Goal: Information Seeking & Learning: Stay updated

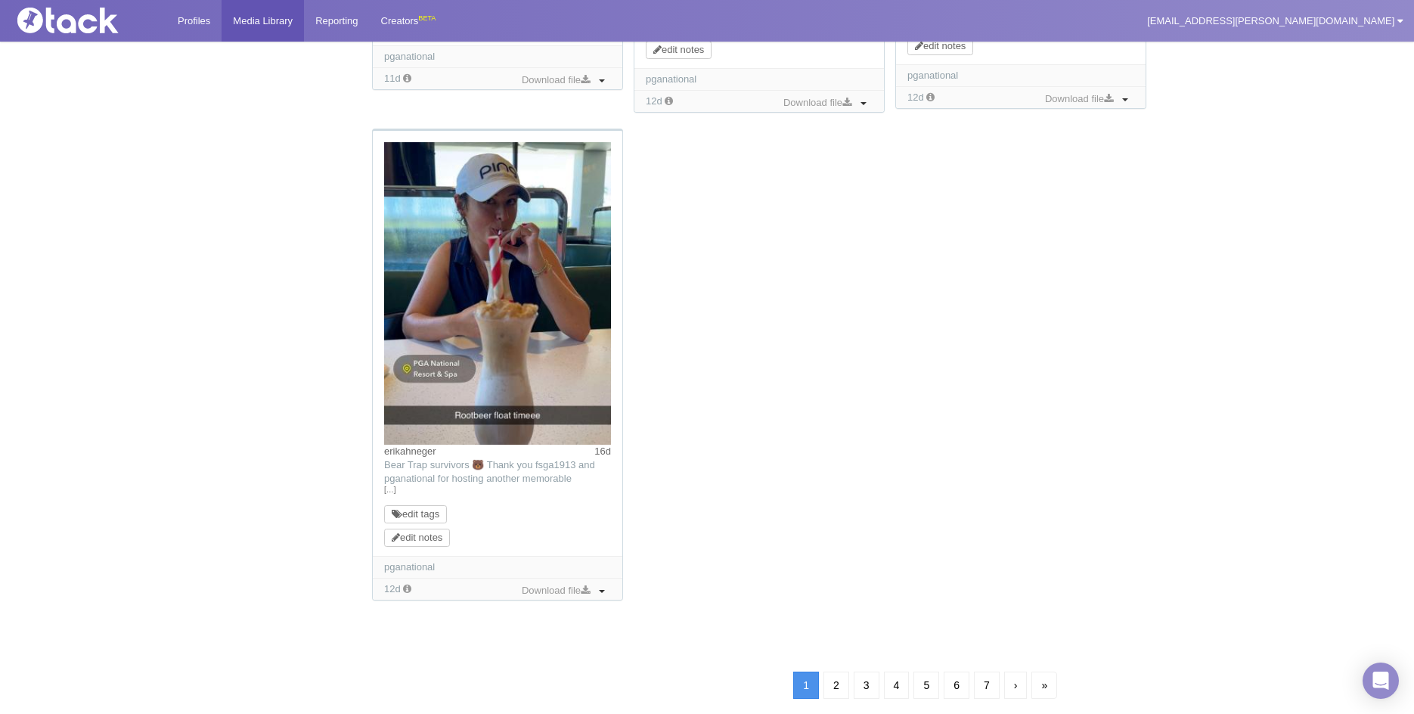
scroll to position [1554, 0]
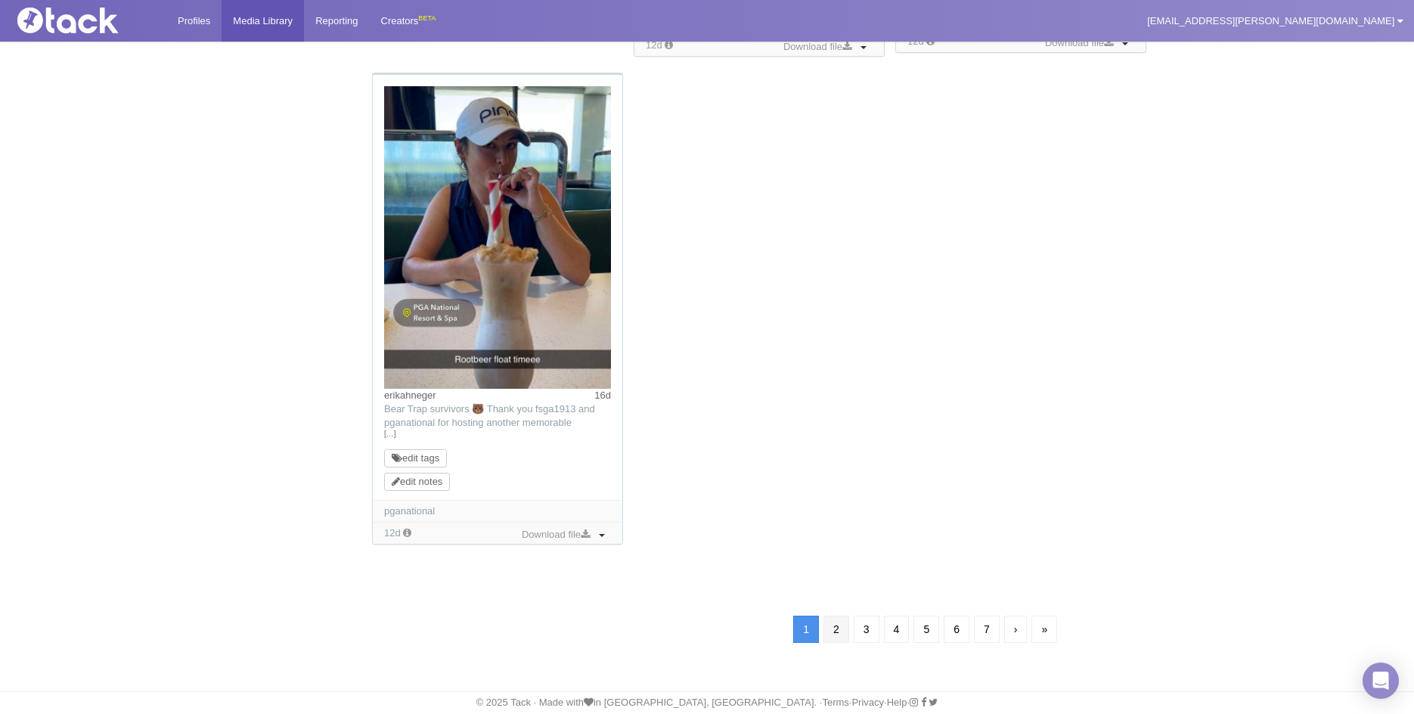
click at [834, 633] on link "2" at bounding box center [837, 629] width 26 height 27
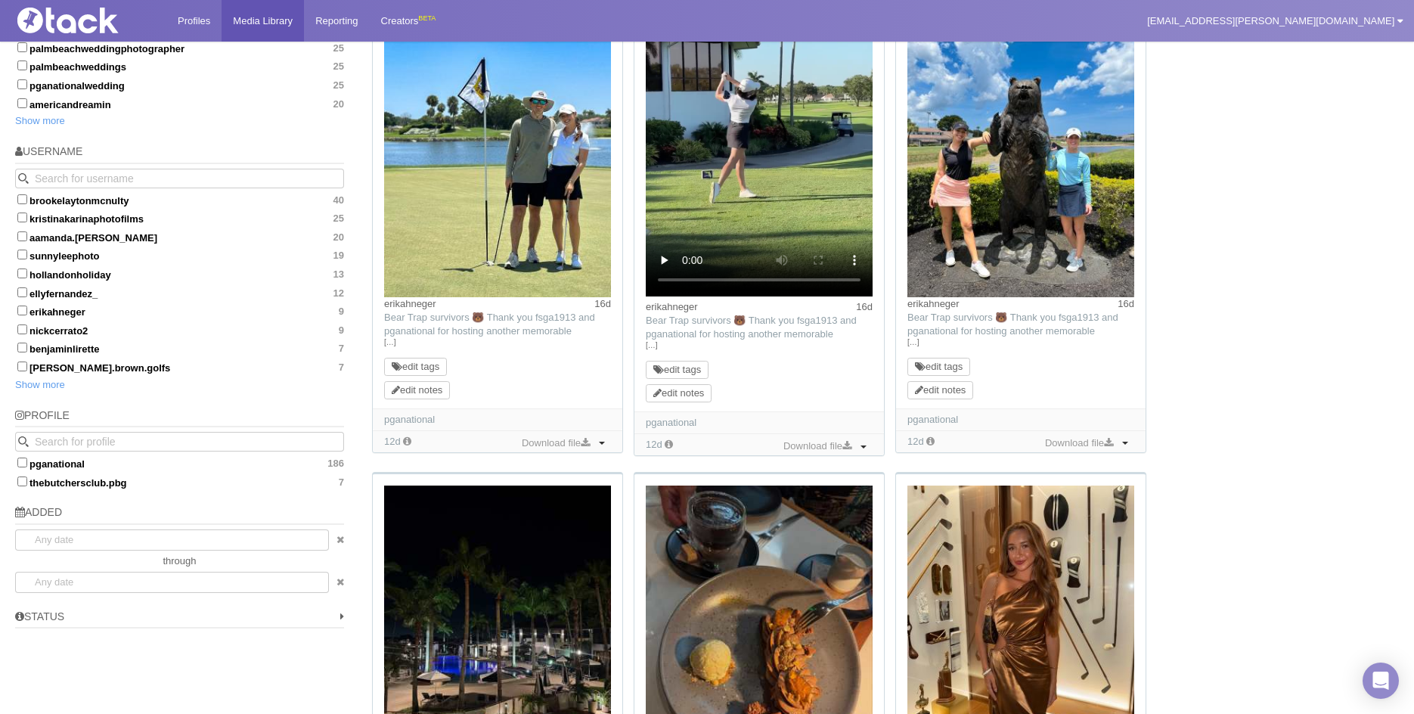
scroll to position [714, 0]
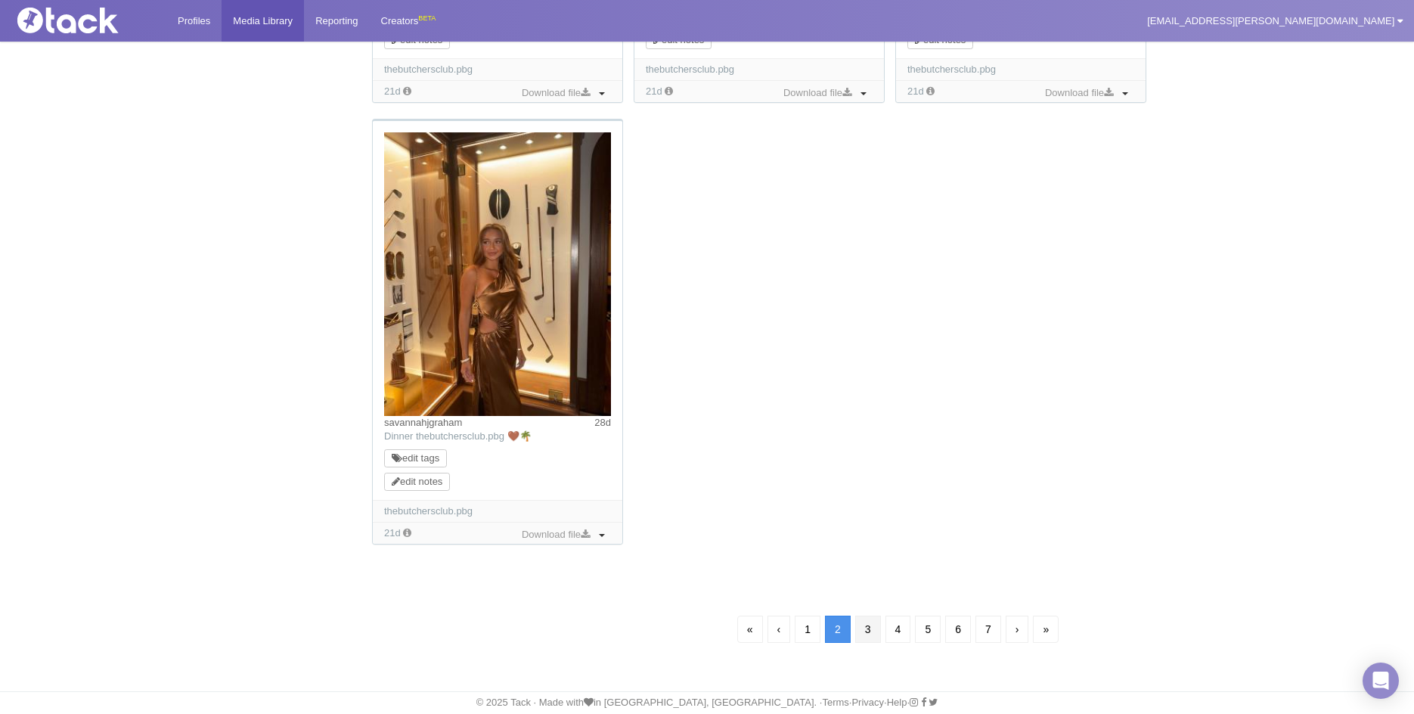
click at [867, 628] on link "3" at bounding box center [868, 629] width 26 height 27
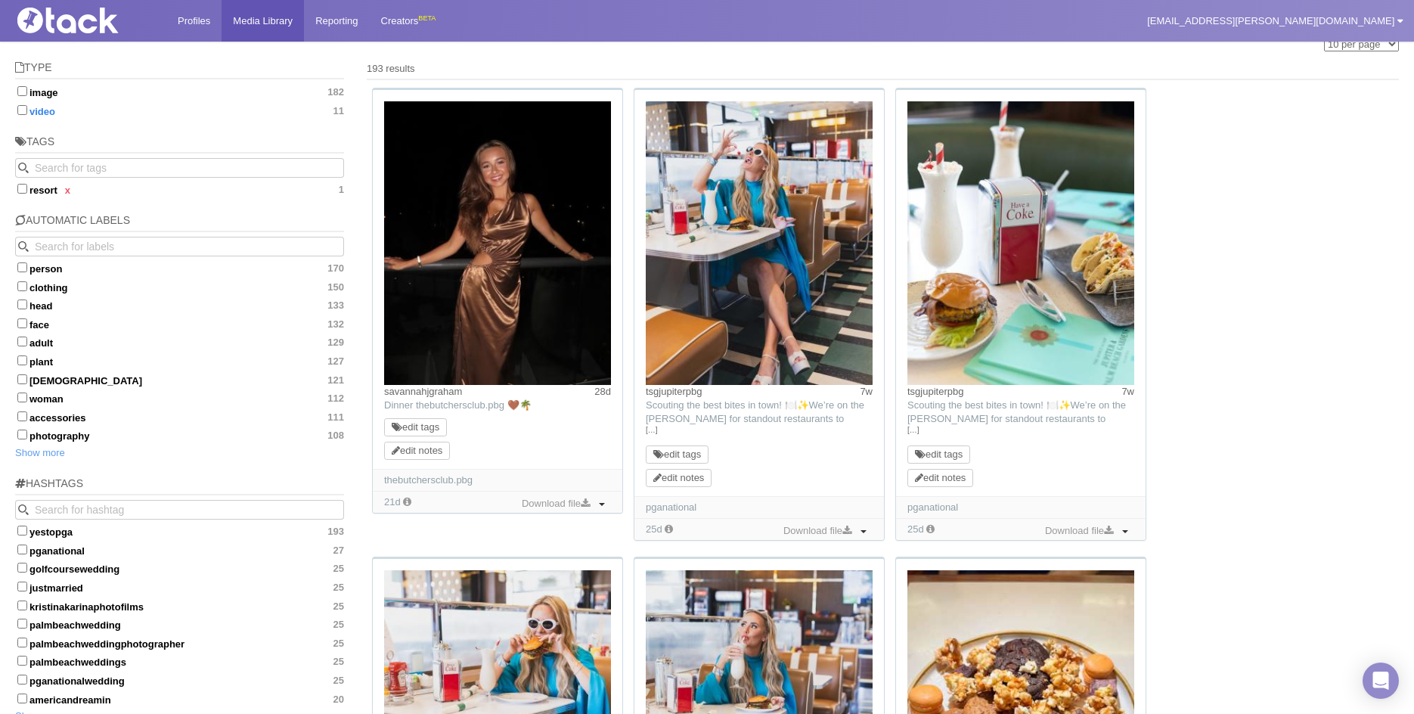
click at [18, 113] on input "video 11" at bounding box center [22, 110] width 10 height 10
checkbox input "true"
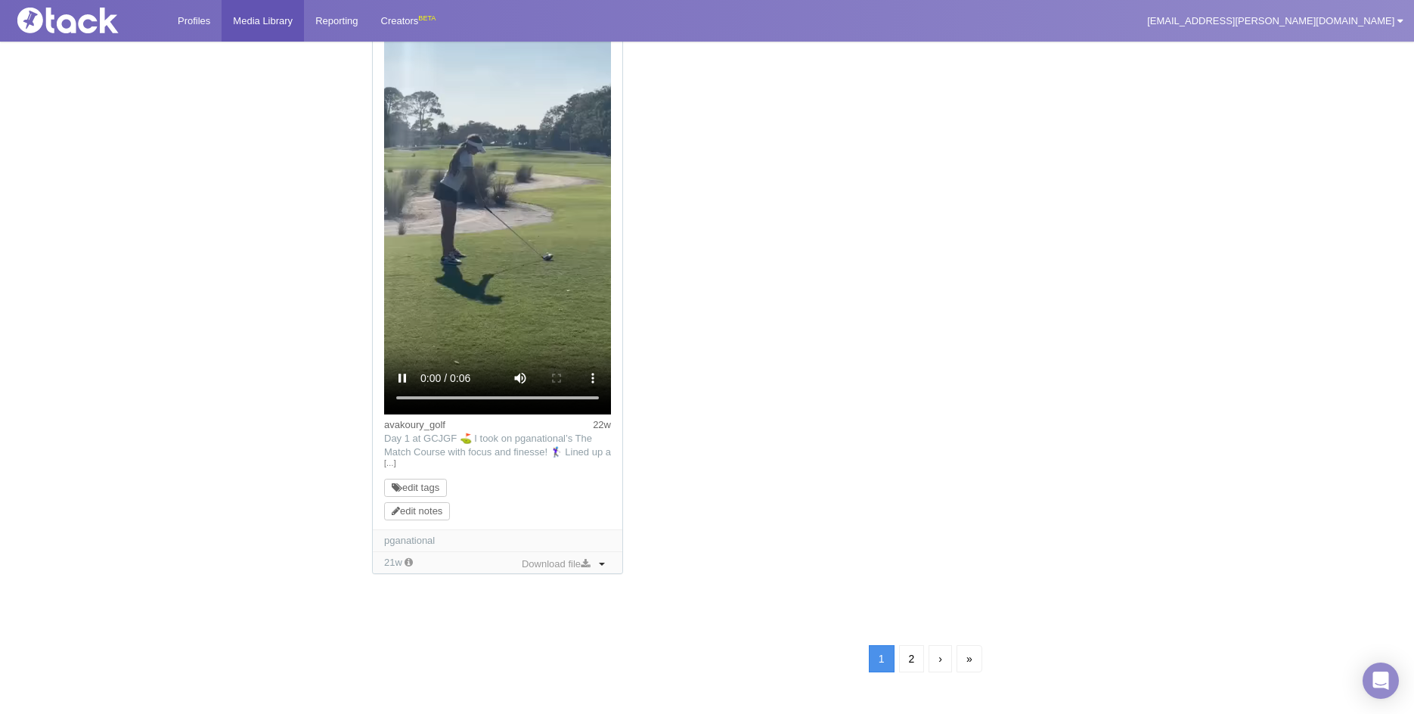
scroll to position [1918, 0]
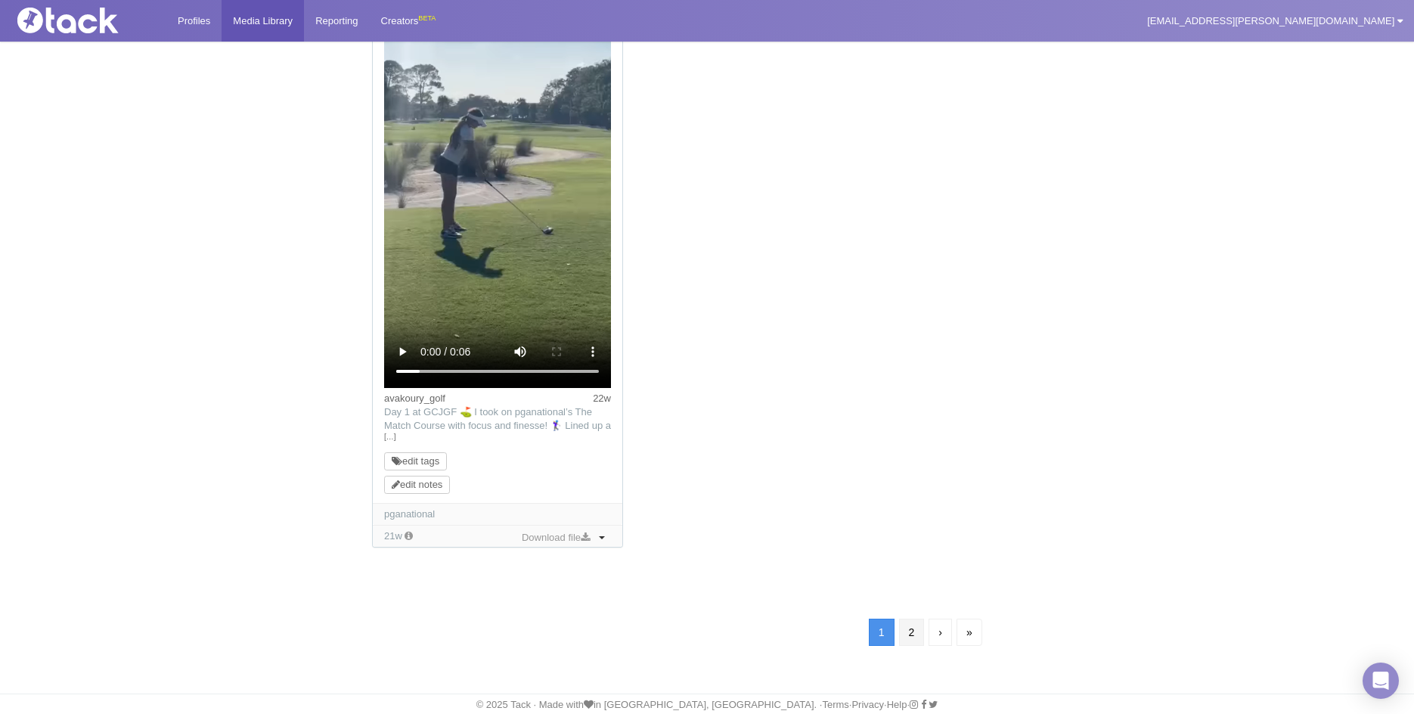
click at [912, 632] on link "2" at bounding box center [912, 632] width 26 height 27
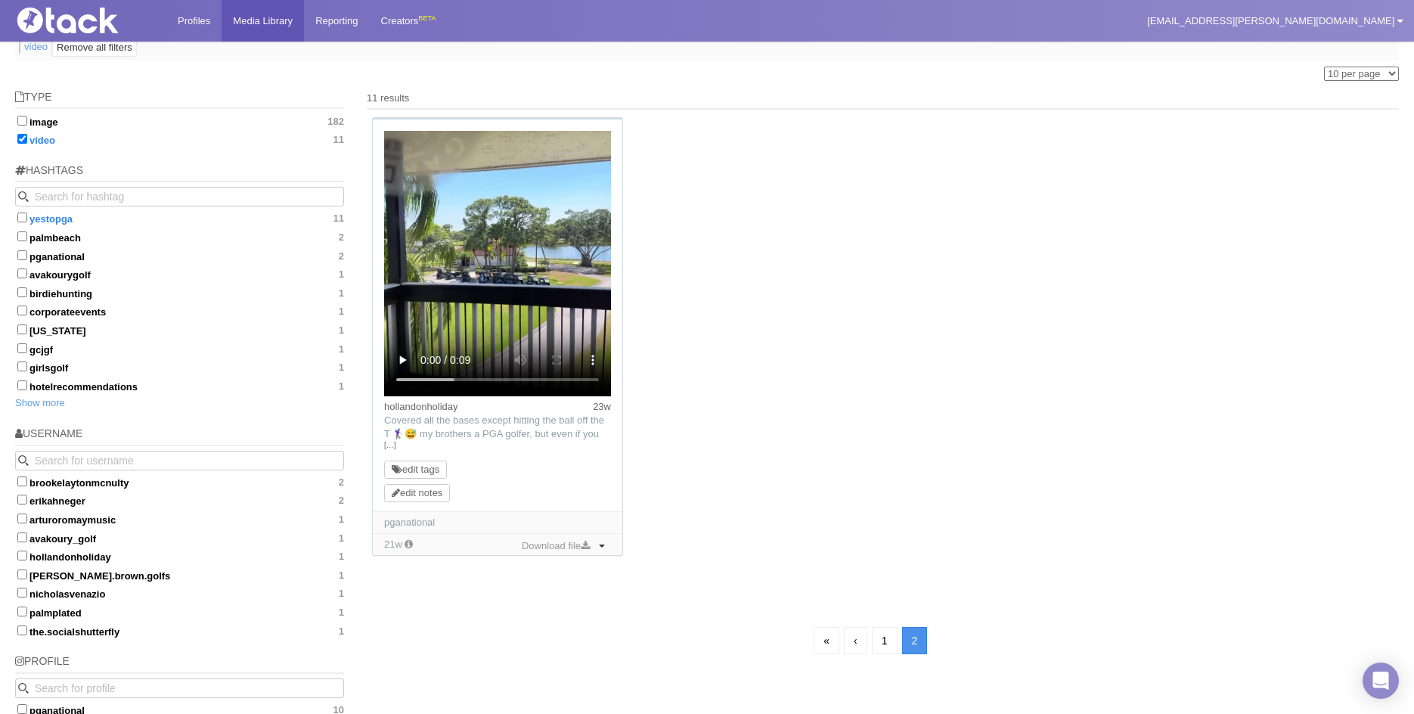
click at [22, 218] on input "yestopga 11" at bounding box center [22, 218] width 10 height 10
checkbox input "true"
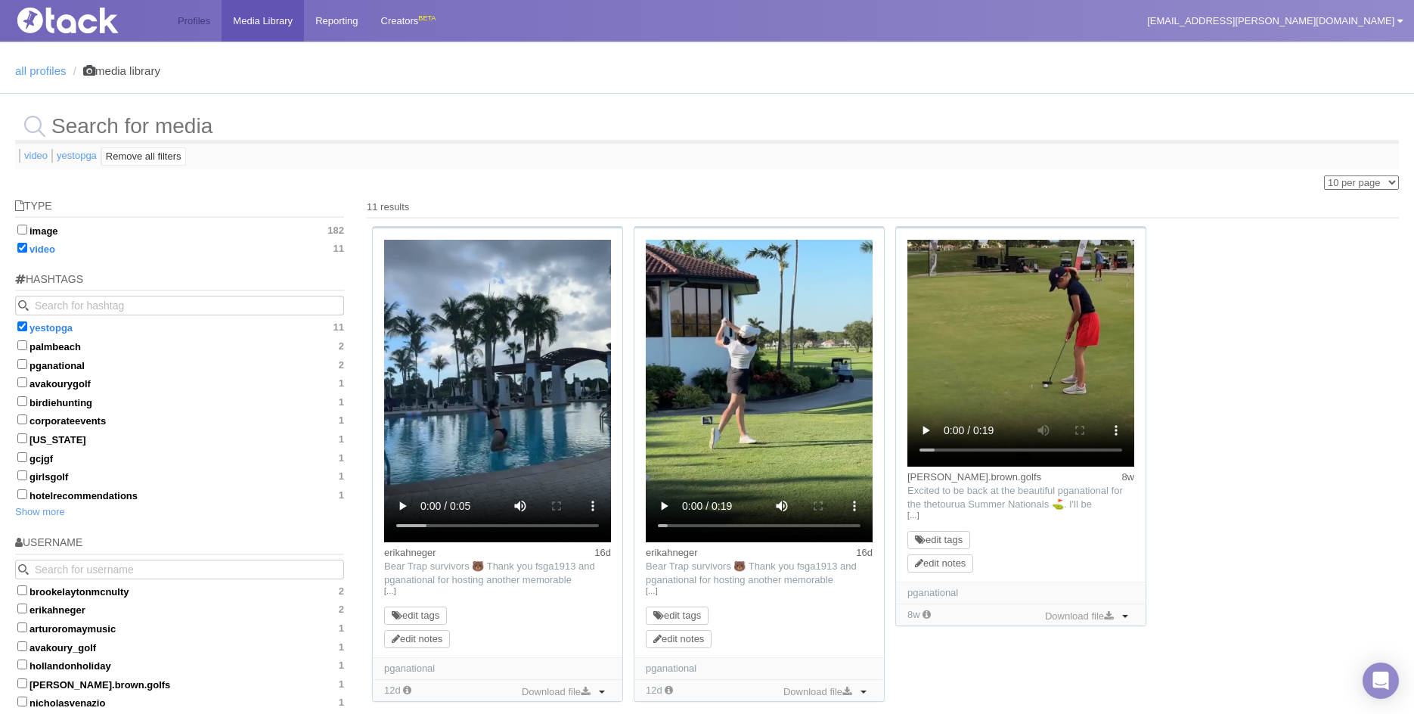
click at [200, 23] on link "Profiles" at bounding box center [193, 21] width 55 height 42
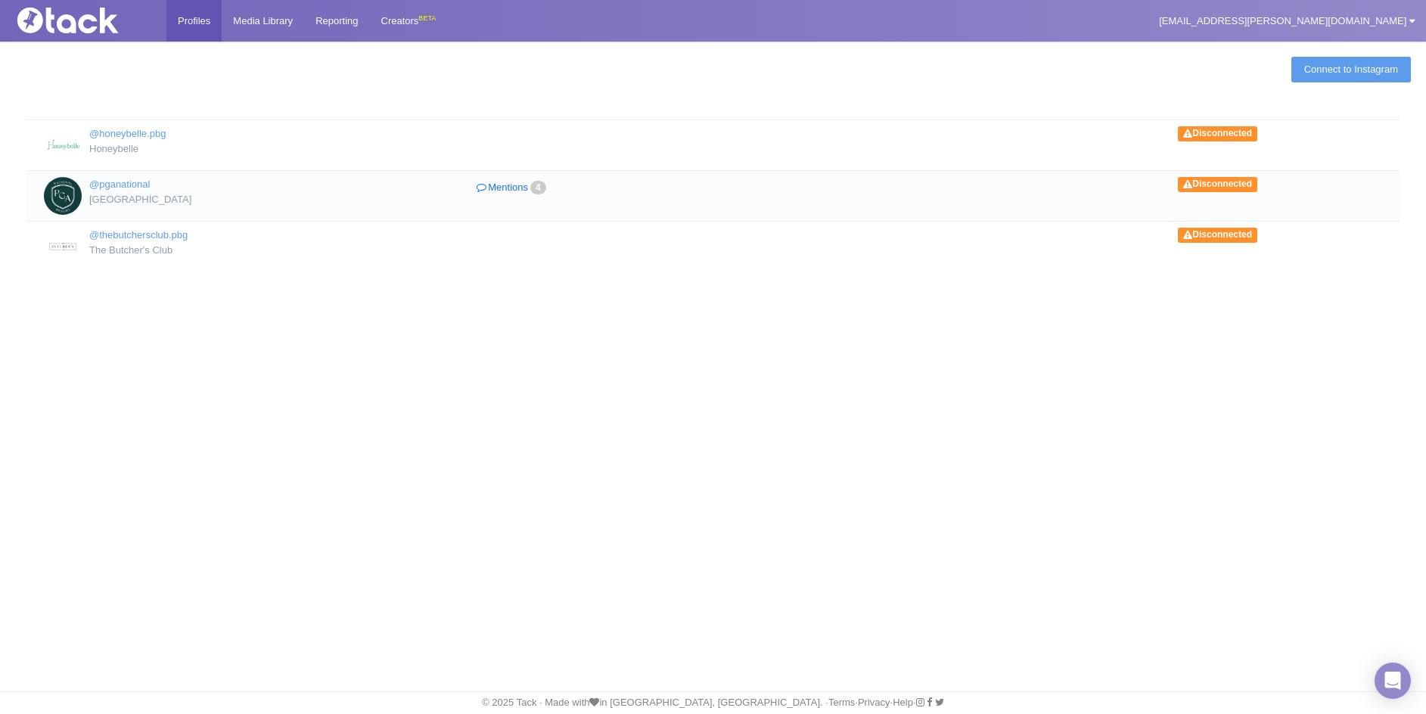
click at [492, 182] on link "Mentions 4" at bounding box center [512, 188] width 257 height 22
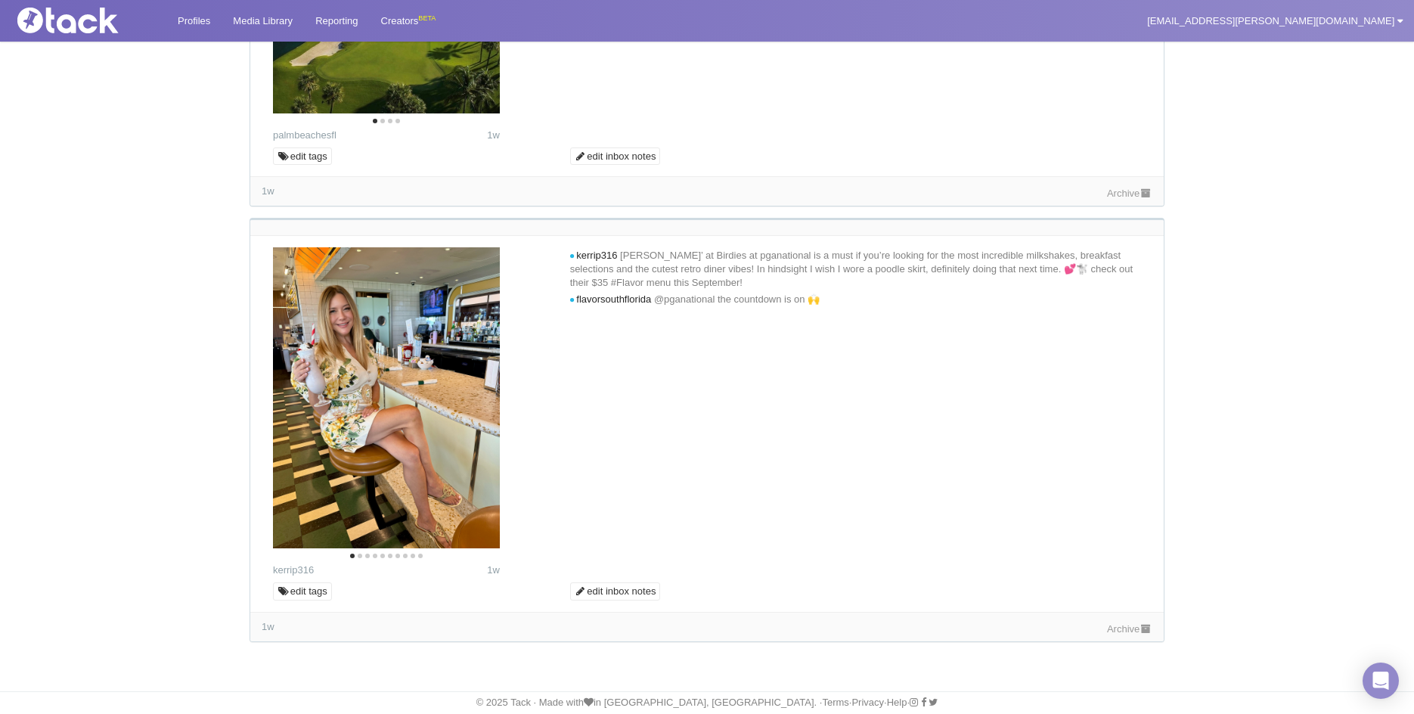
scroll to position [1222, 0]
click at [480, 400] on icon "Next" at bounding box center [478, 402] width 12 height 20
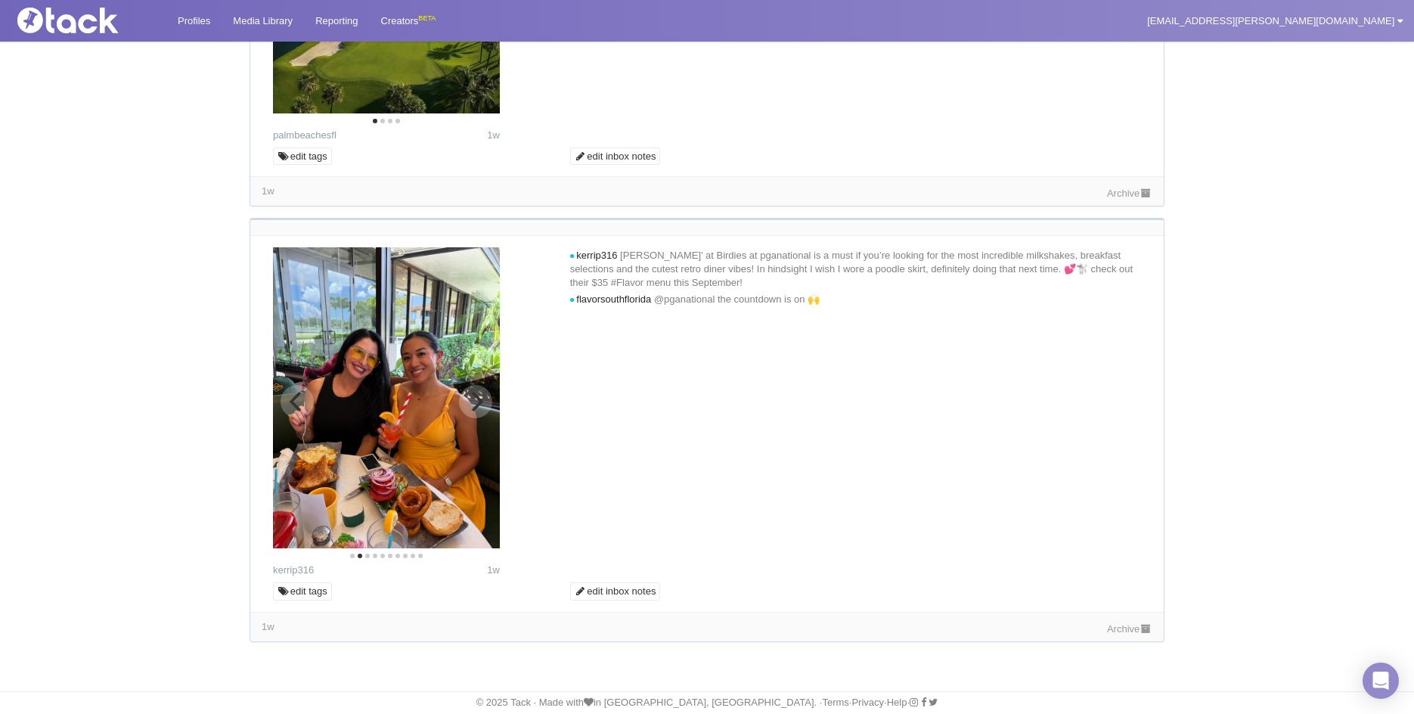
click at [467, 397] on icon "Next" at bounding box center [476, 402] width 20 height 20
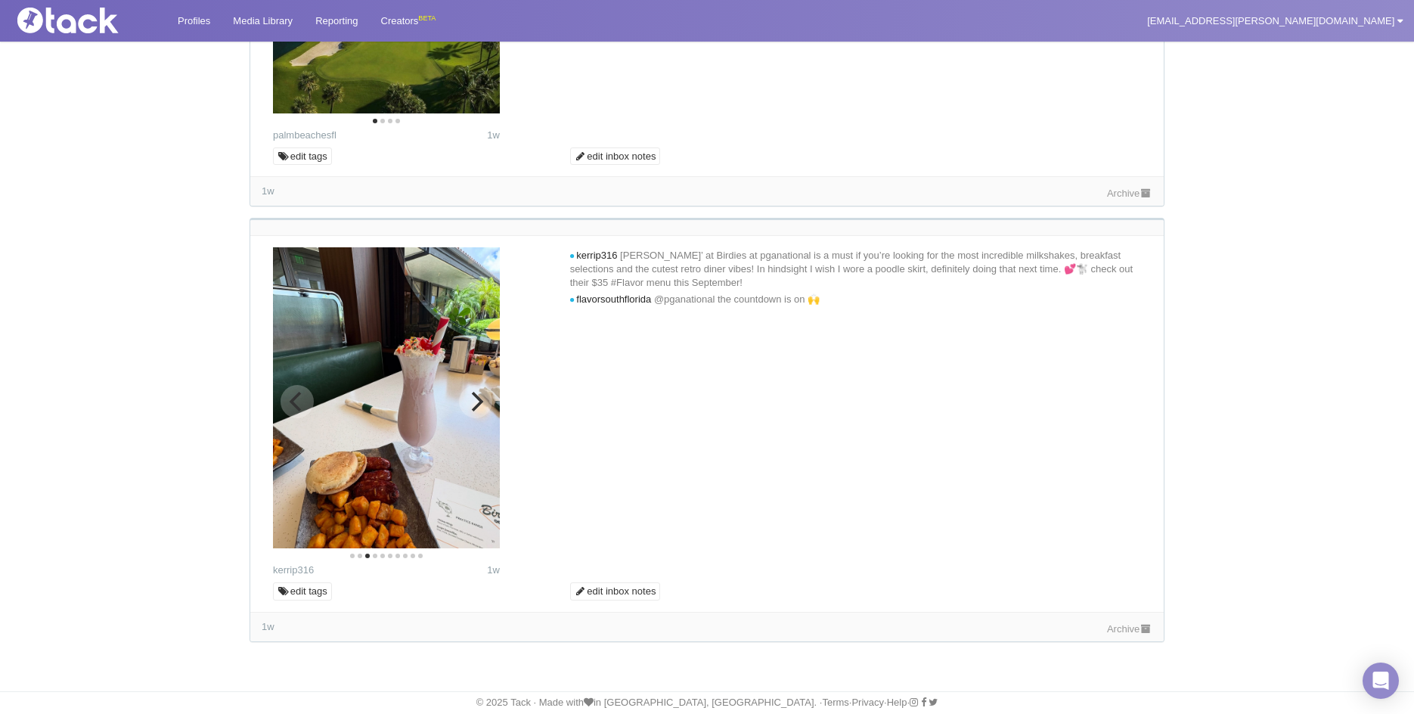
click at [479, 398] on icon "Next" at bounding box center [478, 402] width 12 height 20
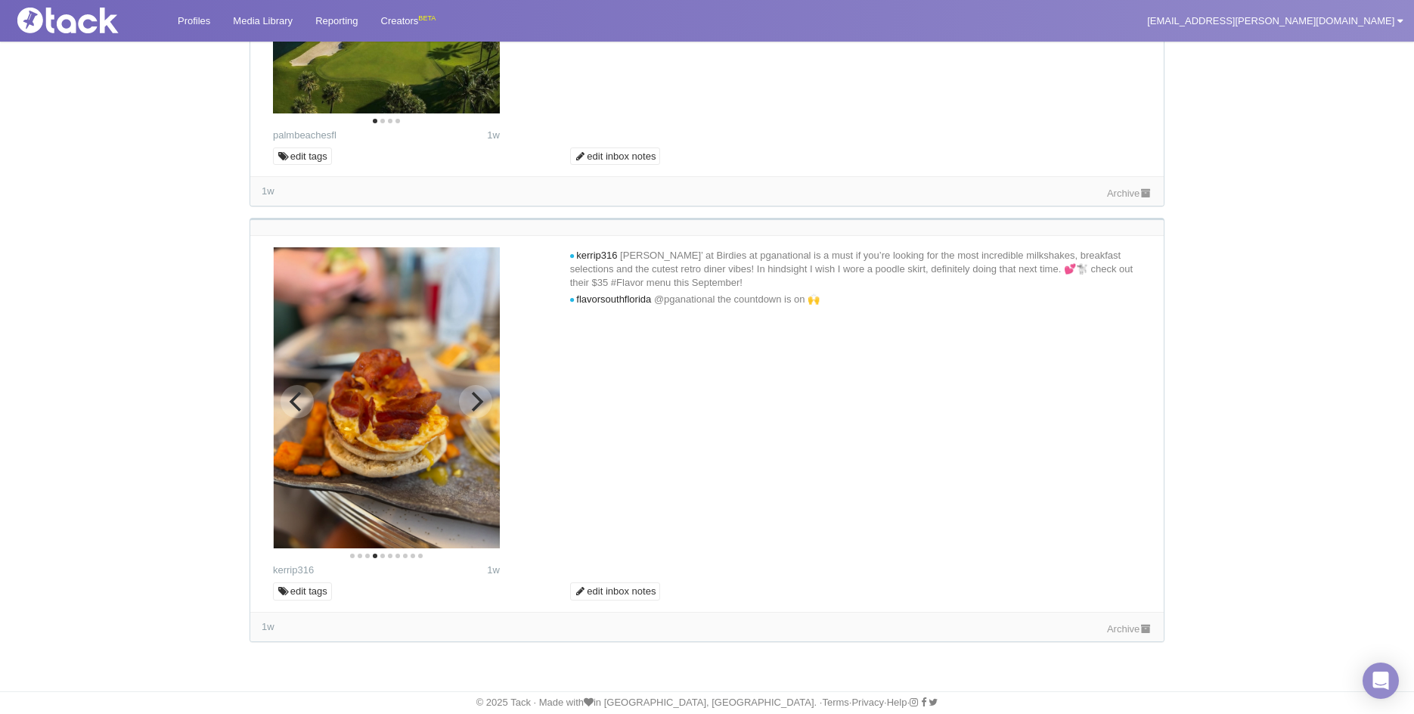
click at [476, 387] on button "Next" at bounding box center [475, 401] width 33 height 33
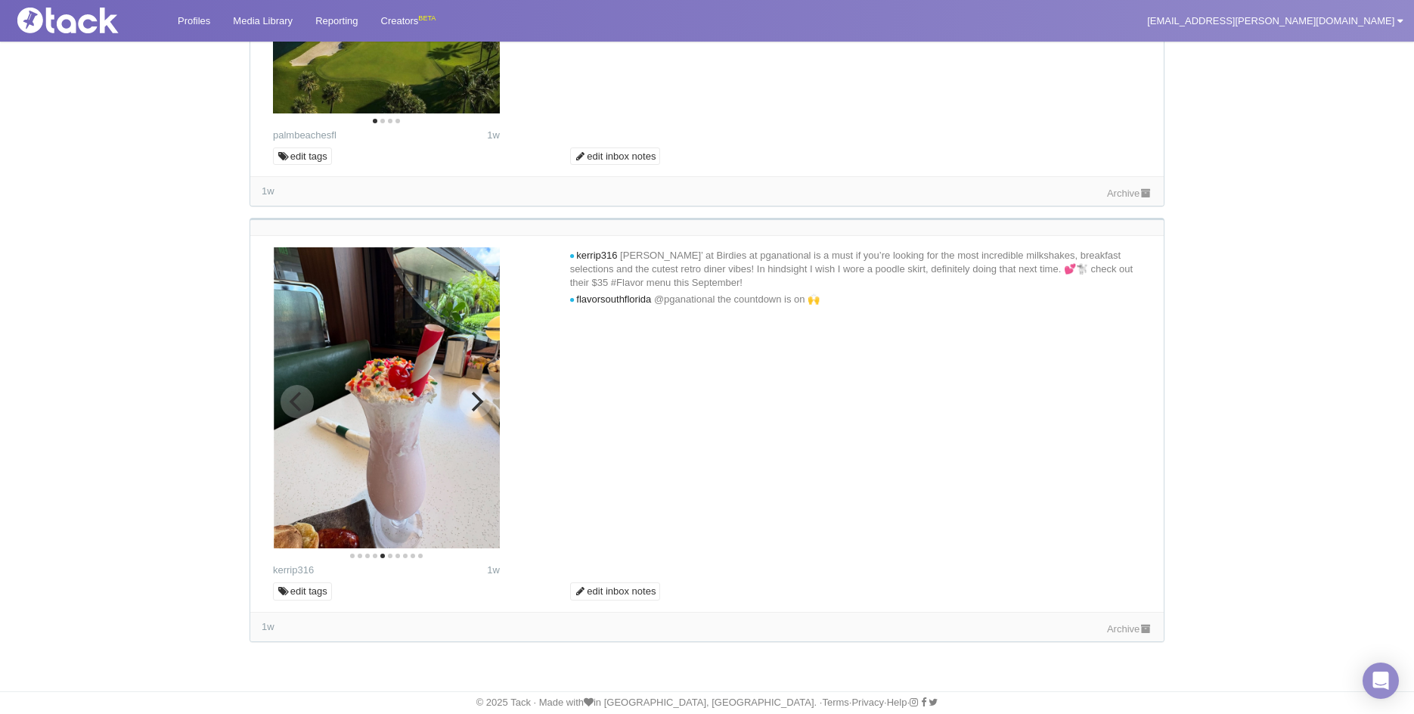
click at [476, 387] on button "Next" at bounding box center [475, 401] width 33 height 33
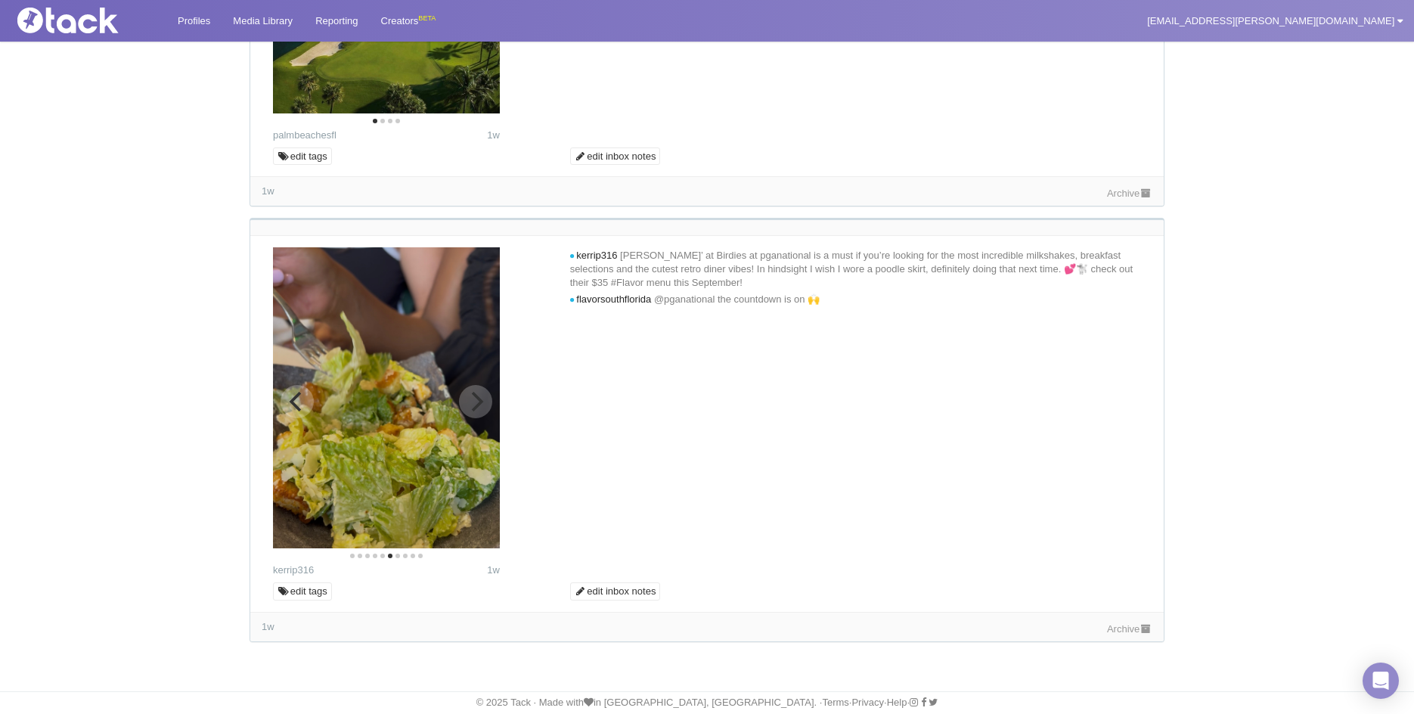
click at [476, 387] on button "Next" at bounding box center [475, 401] width 33 height 33
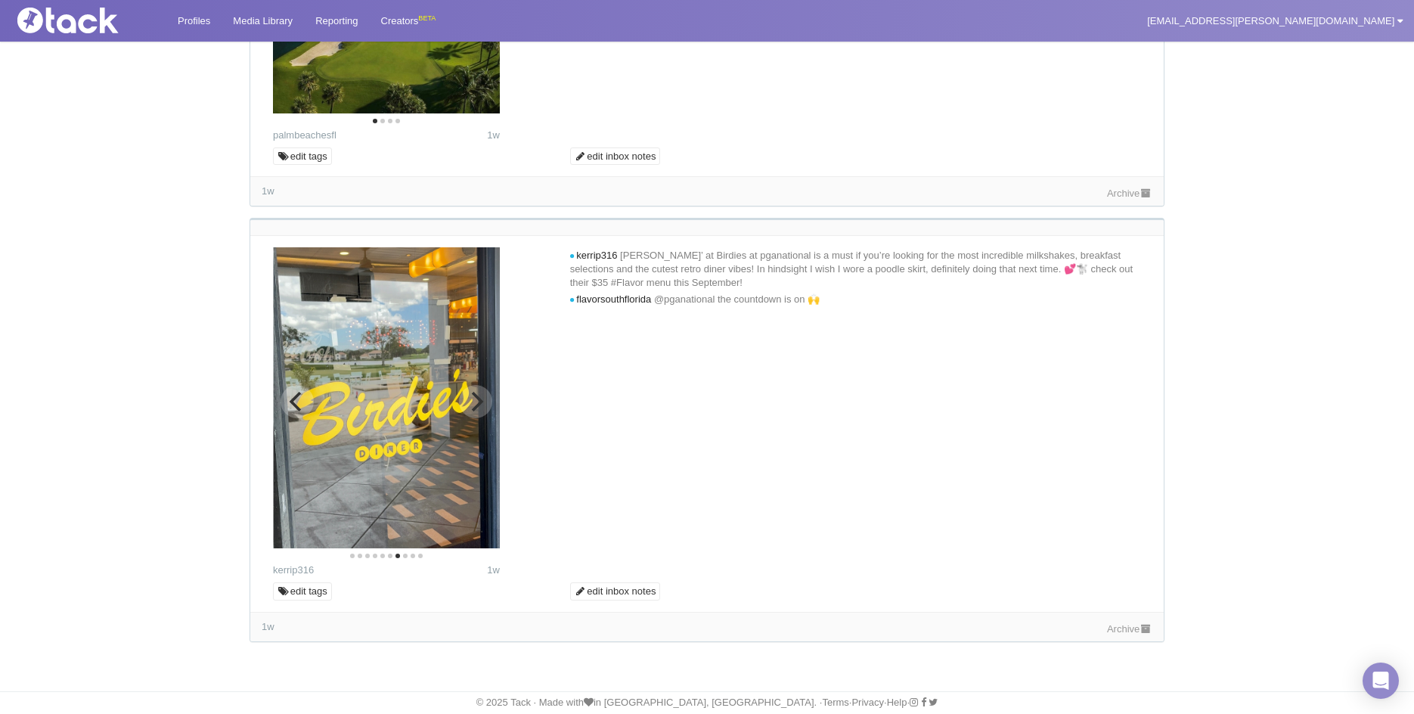
click at [476, 387] on button "Next" at bounding box center [475, 401] width 33 height 33
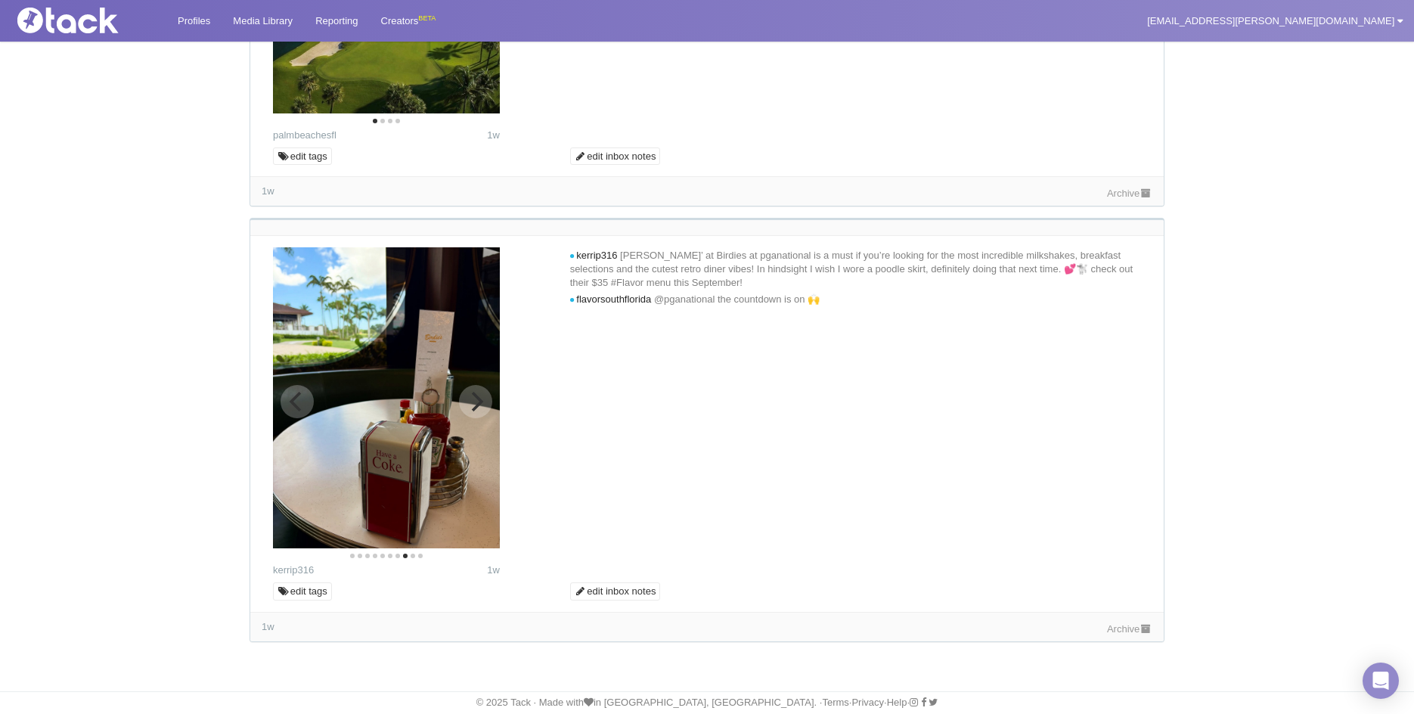
click at [477, 403] on button "Next" at bounding box center [475, 401] width 33 height 33
